Goal: Ask a question

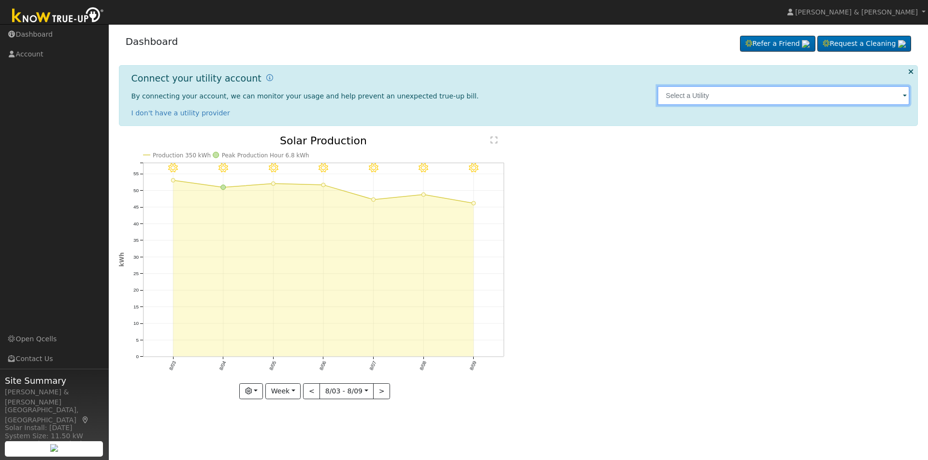
click at [693, 99] on input "text" at bounding box center [783, 95] width 253 height 19
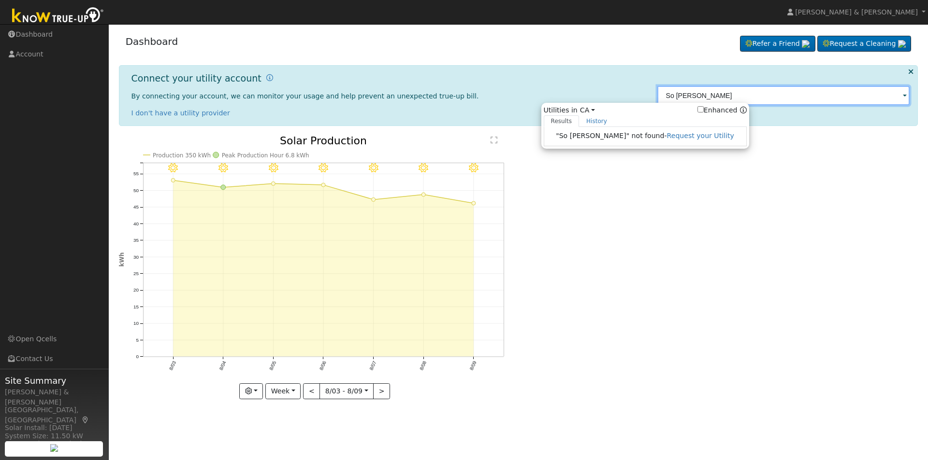
type input "So [PERSON_NAME]"
click at [632, 125] on ul "Results History" at bounding box center [644, 121] width 203 height 12
click at [719, 96] on input "So [PERSON_NAME]" at bounding box center [783, 95] width 253 height 19
click at [672, 136] on link "Request your Utility" at bounding box center [700, 136] width 67 height 8
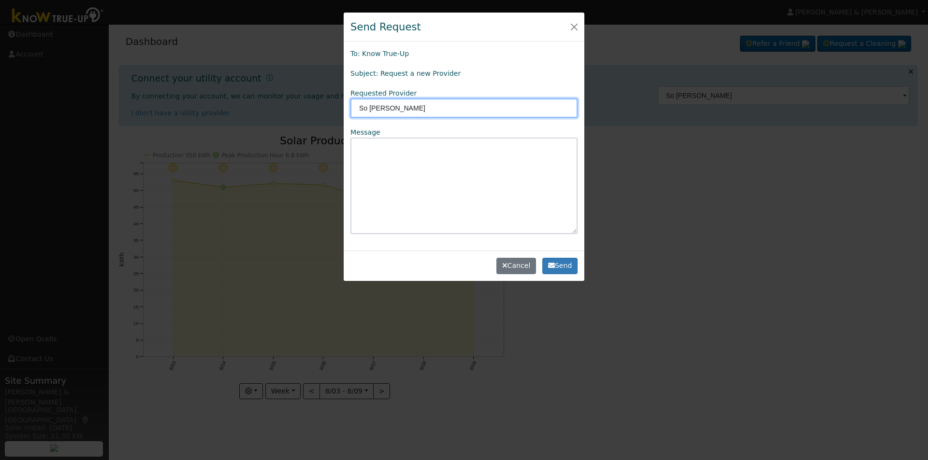
click at [475, 114] on input "So [PERSON_NAME]" at bounding box center [463, 108] width 227 height 19
click at [573, 28] on button "button" at bounding box center [574, 27] width 14 height 14
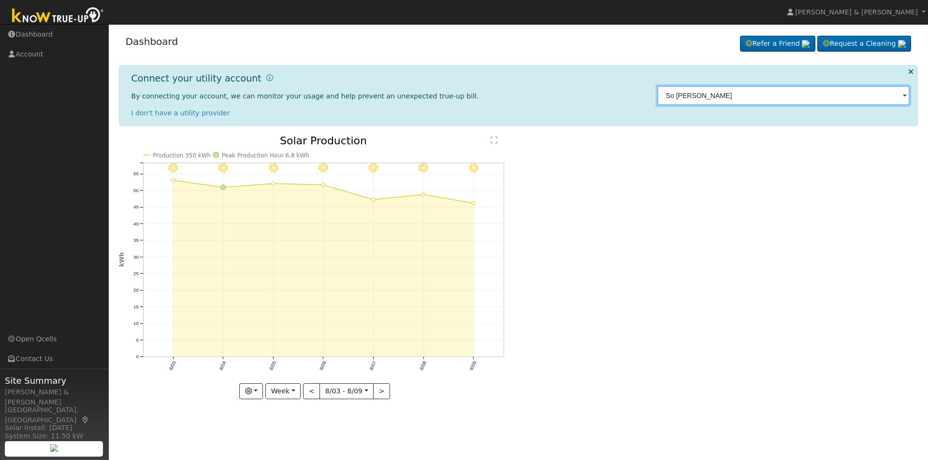
click at [685, 97] on input "So [PERSON_NAME]" at bounding box center [783, 95] width 253 height 19
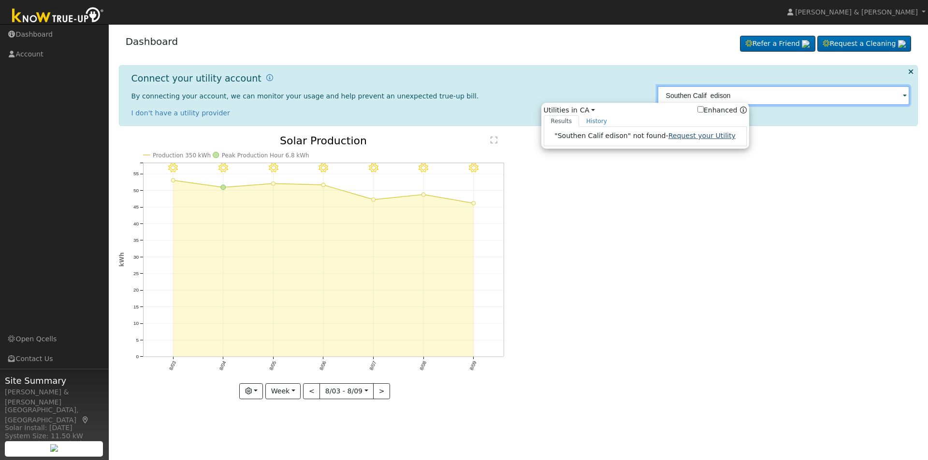
type input "Southen Calif edison"
click at [696, 137] on link "Request your Utility" at bounding box center [701, 136] width 67 height 8
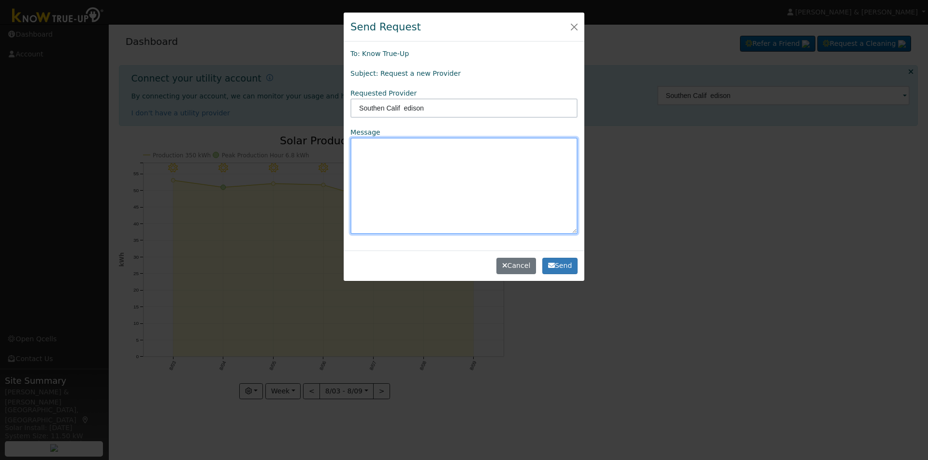
click at [376, 148] on textarea at bounding box center [463, 186] width 227 height 97
click at [401, 147] on textarea "So cal ediso" at bounding box center [463, 186] width 227 height 97
type textarea "So [PERSON_NAME] is not found? Help"
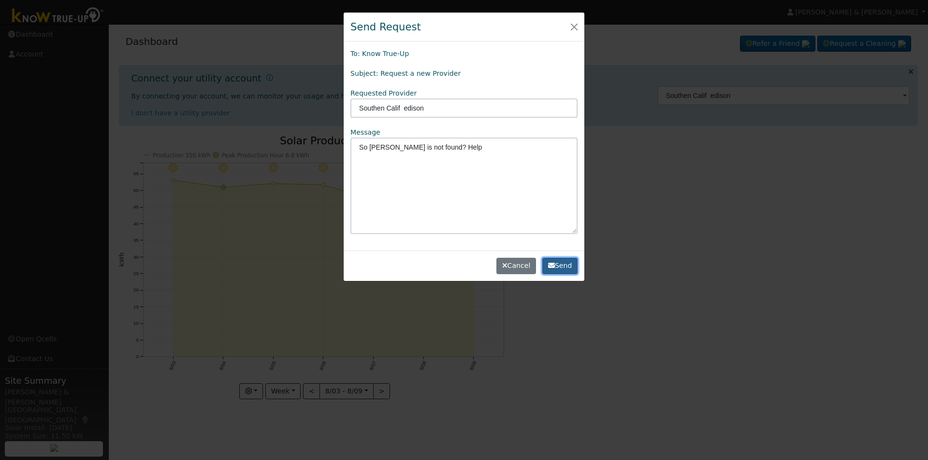
click at [560, 270] on button "Send" at bounding box center [559, 266] width 35 height 16
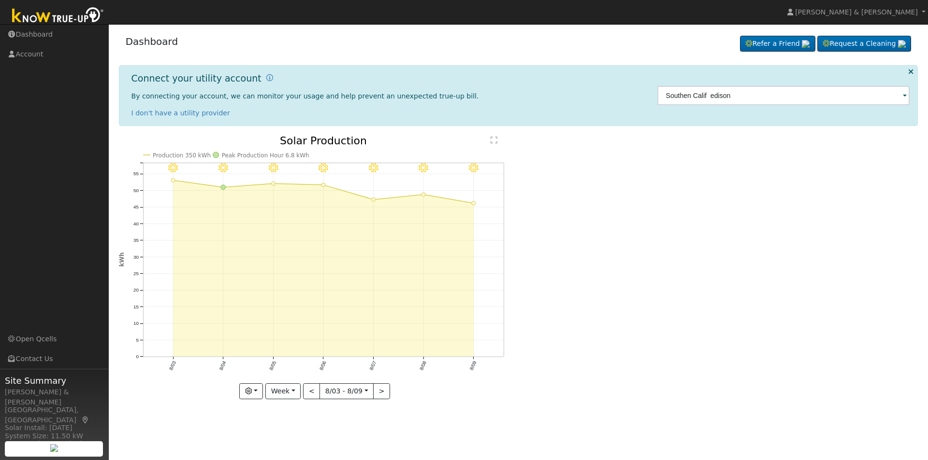
click at [905, 97] on span at bounding box center [904, 96] width 4 height 11
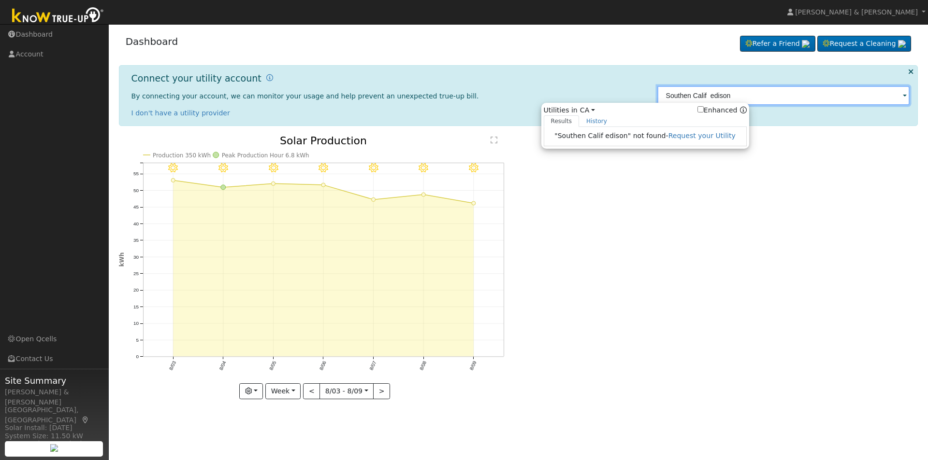
click at [783, 96] on input "Southen Calif edison" at bounding box center [783, 95] width 253 height 19
click at [771, 171] on div "8/09 - Clear 8/08 - Clear 8/07 - MostlyClear 8/06 - MostlyClear 8/05 - Clear 8/…" at bounding box center [518, 275] width 809 height 278
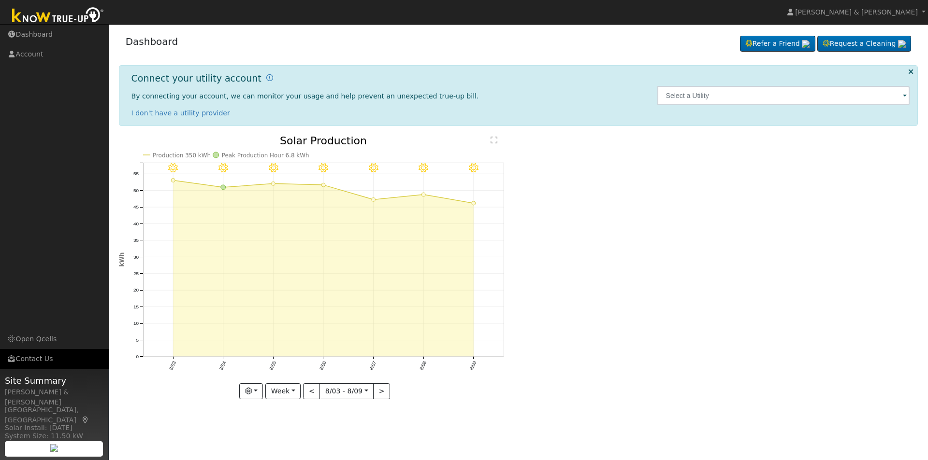
click at [37, 361] on link "Contact Us" at bounding box center [54, 359] width 109 height 20
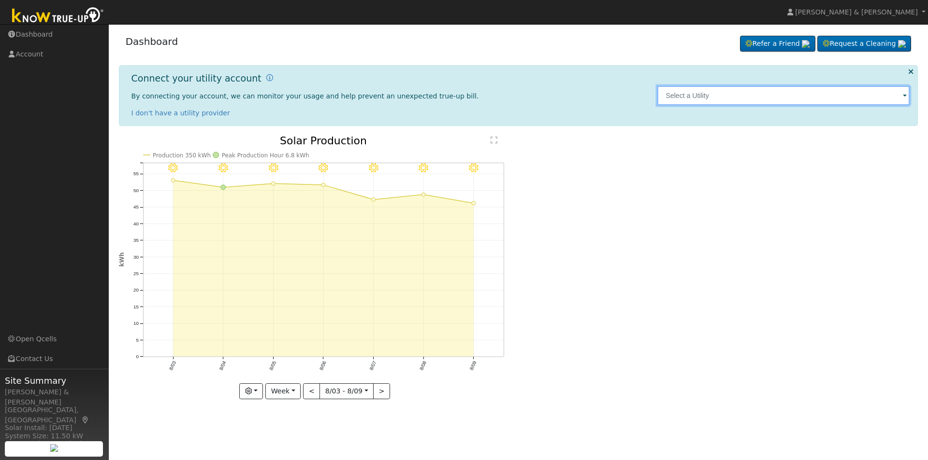
click at [722, 98] on input "text" at bounding box center [783, 95] width 253 height 19
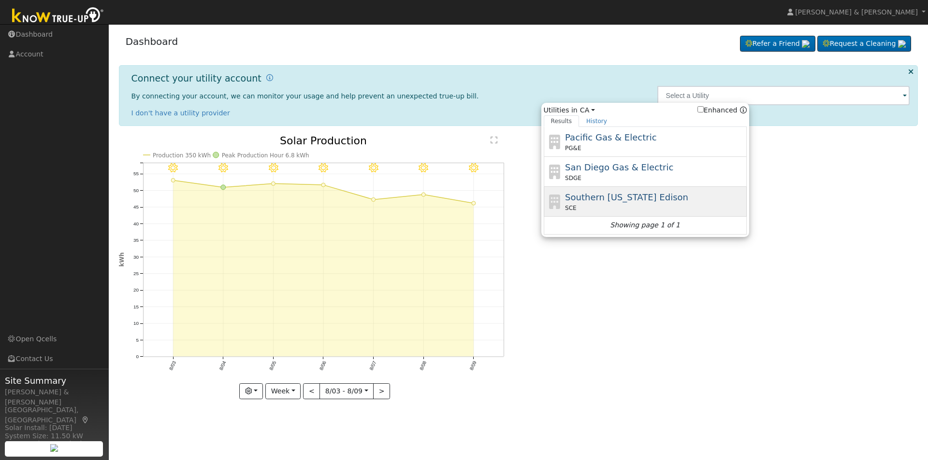
click at [622, 200] on span "Southern [US_STATE] Edison" at bounding box center [626, 197] width 123 height 10
type input "SCE"
